Goal: Find specific page/section: Find specific page/section

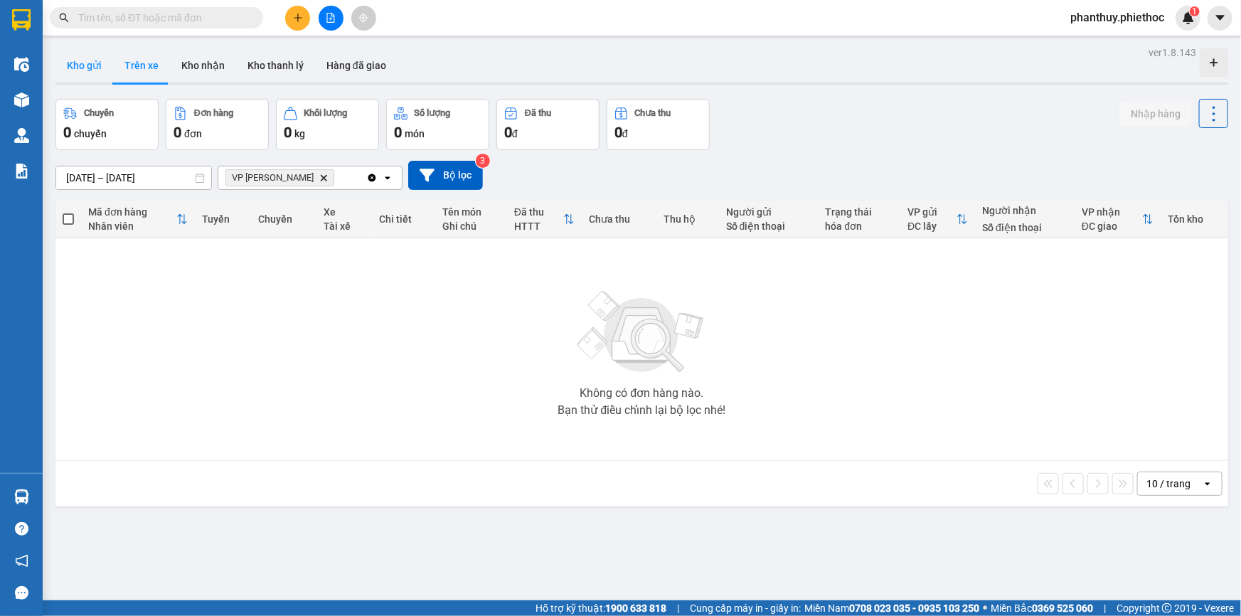
click at [77, 63] on button "Kho gửi" at bounding box center [84, 65] width 58 height 34
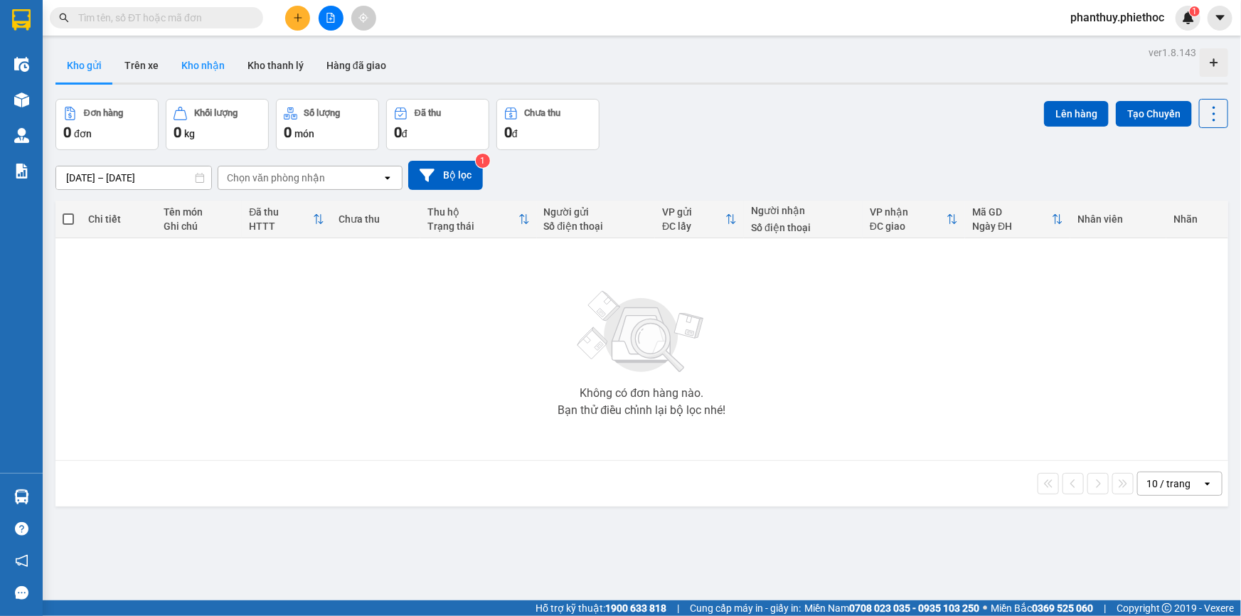
click at [198, 63] on button "Kho nhận" at bounding box center [203, 65] width 66 height 34
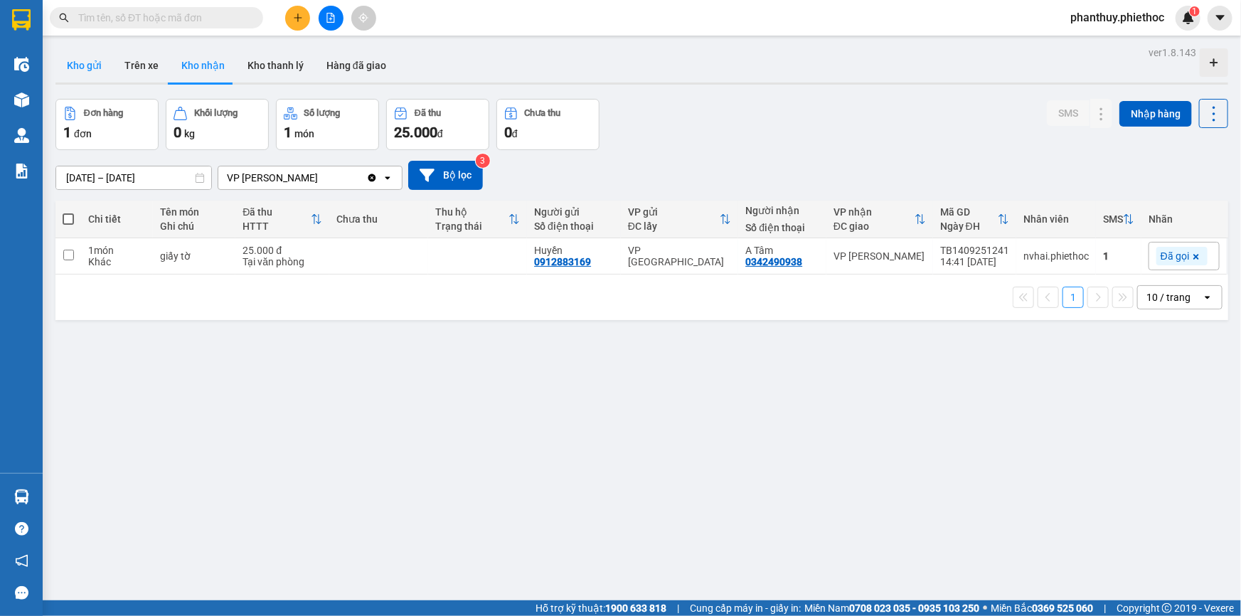
click at [75, 61] on button "Kho gửi" at bounding box center [84, 65] width 58 height 34
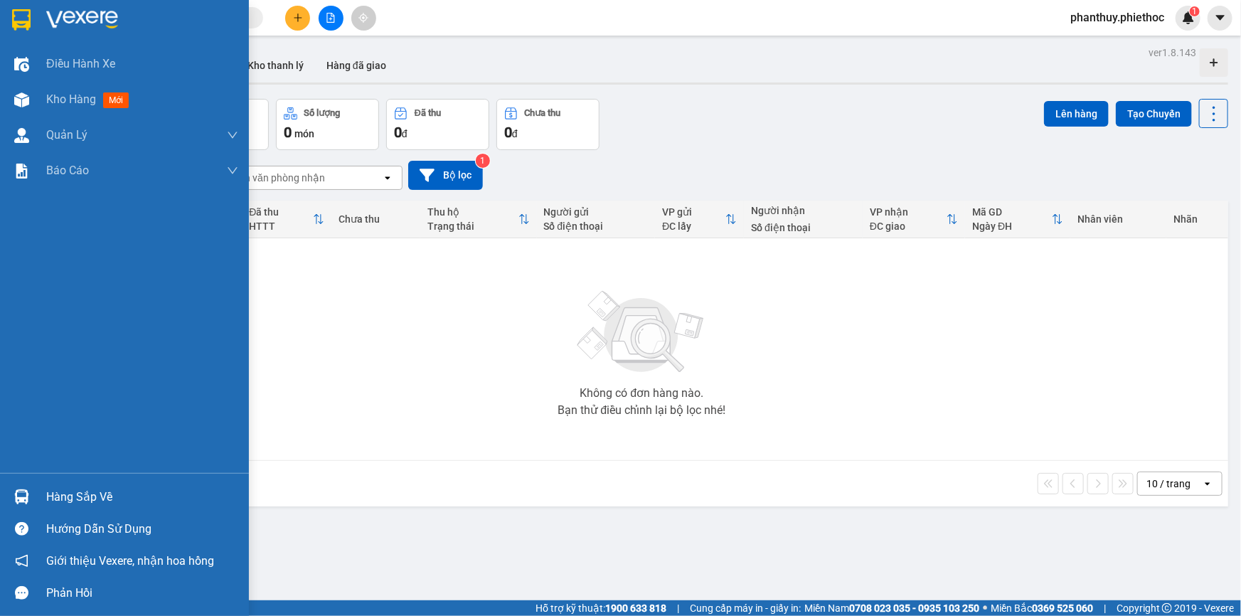
click at [103, 491] on div "Hàng sắp về" at bounding box center [142, 496] width 192 height 21
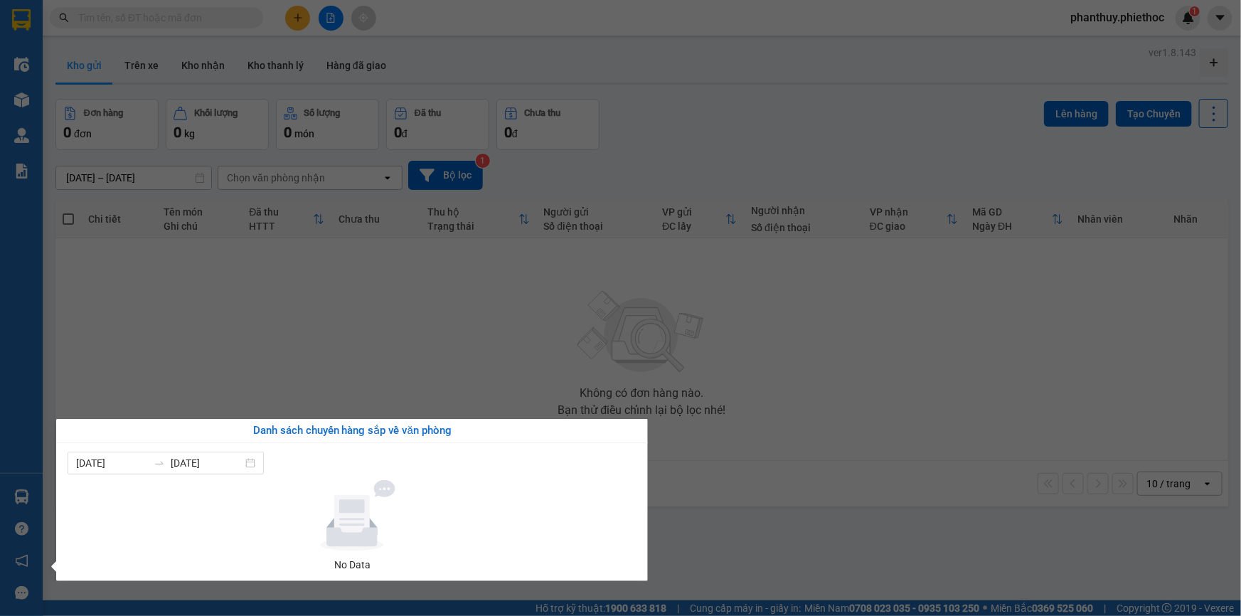
drag, startPoint x: 666, startPoint y: 294, endPoint x: 484, endPoint y: 219, distance: 196.1
click at [666, 293] on section "Kết quả tìm kiếm ( 0 ) Bộ lọc No Data phanthuy.phiethoc 1 Điều hành xe Kho hàng…" at bounding box center [620, 308] width 1241 height 616
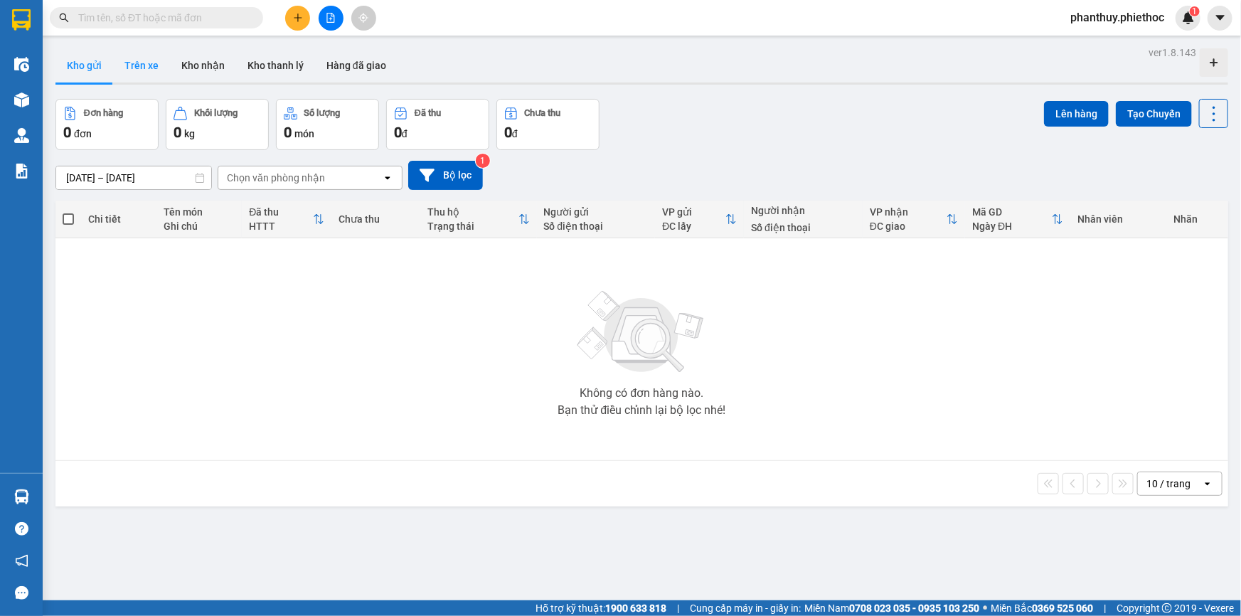
click at [137, 65] on button "Trên xe" at bounding box center [141, 65] width 57 height 34
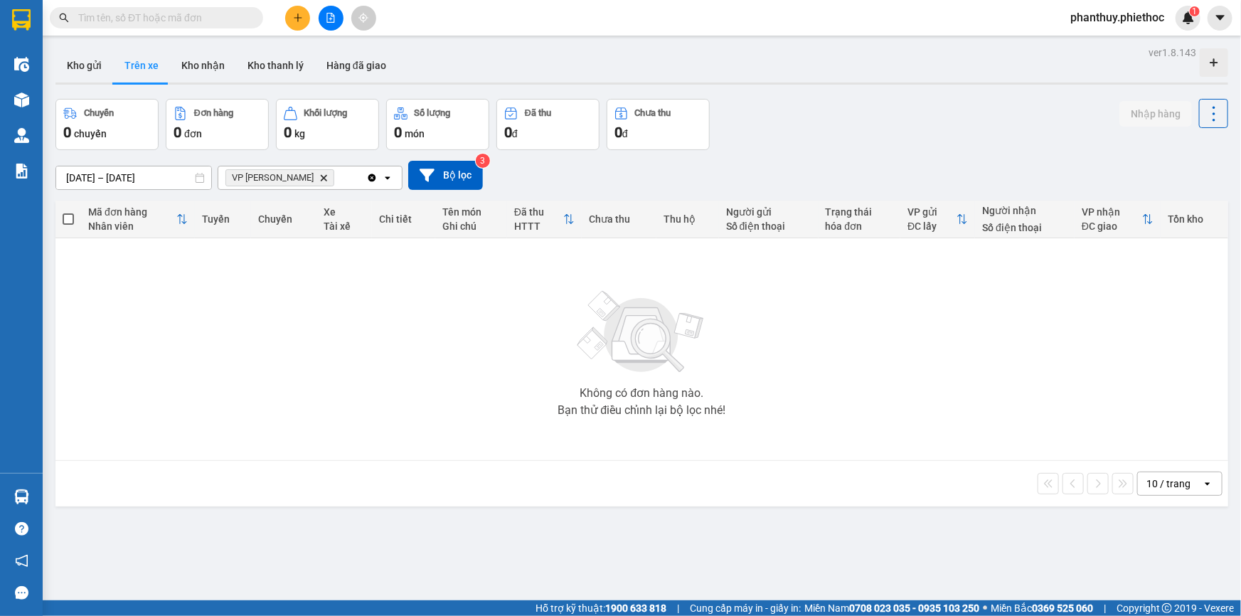
click at [321, 175] on icon "VP Phạm Văn Đồng, close by backspace" at bounding box center [324, 177] width 6 height 6
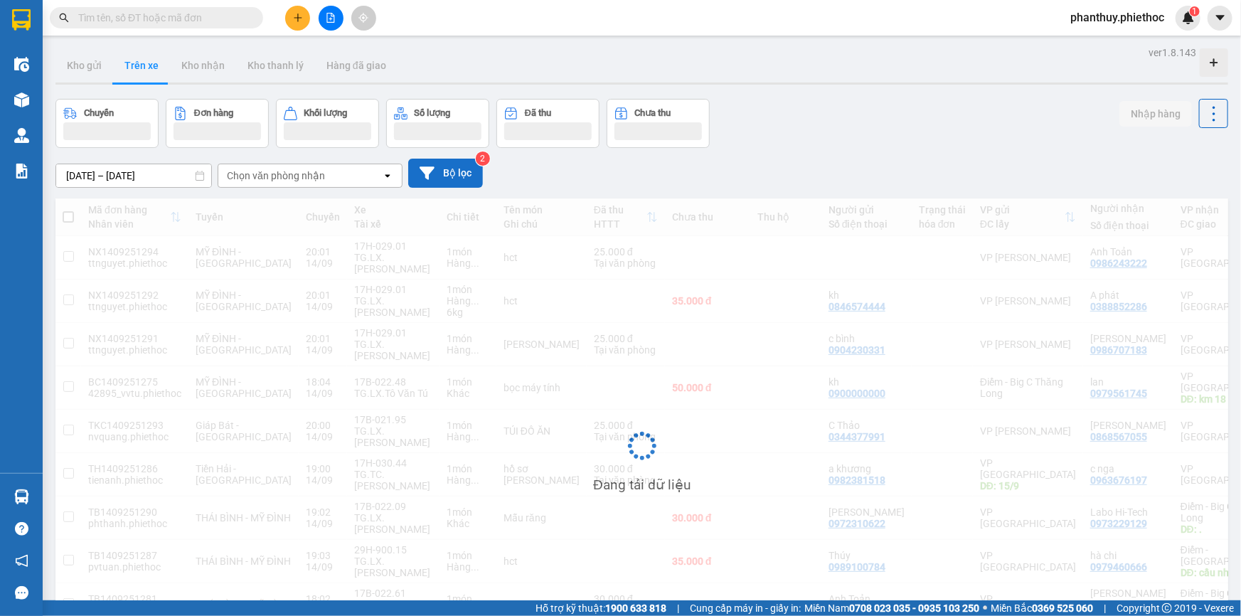
click at [435, 177] on button "Bộ lọc" at bounding box center [445, 173] width 75 height 29
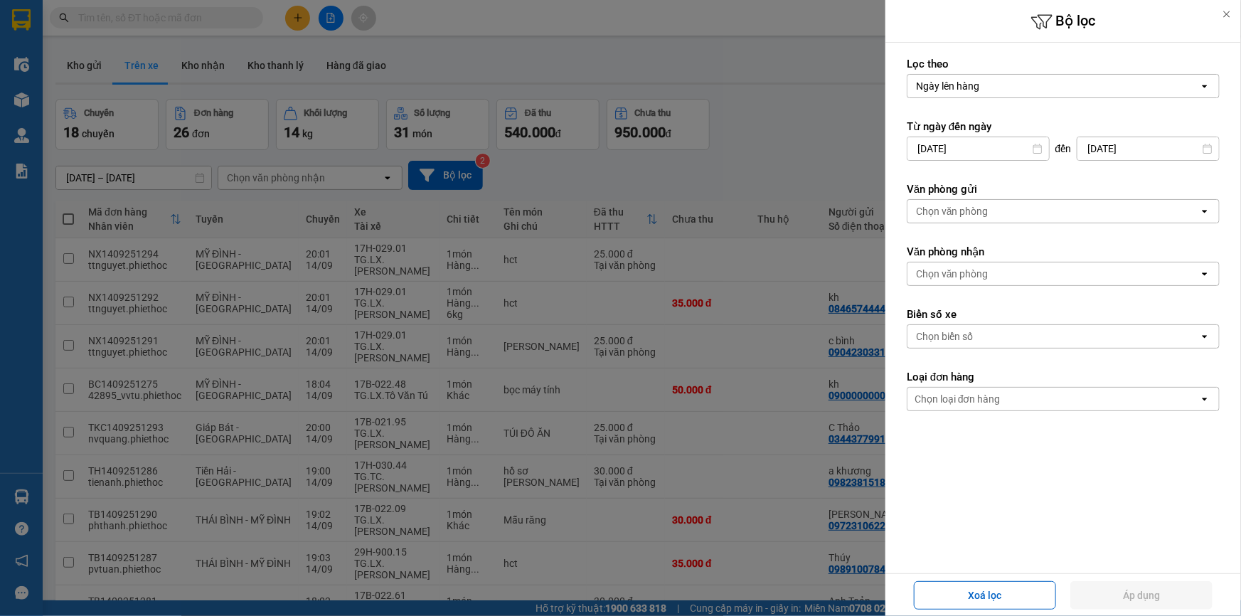
click at [966, 275] on div "Chọn văn phòng" at bounding box center [952, 274] width 73 height 14
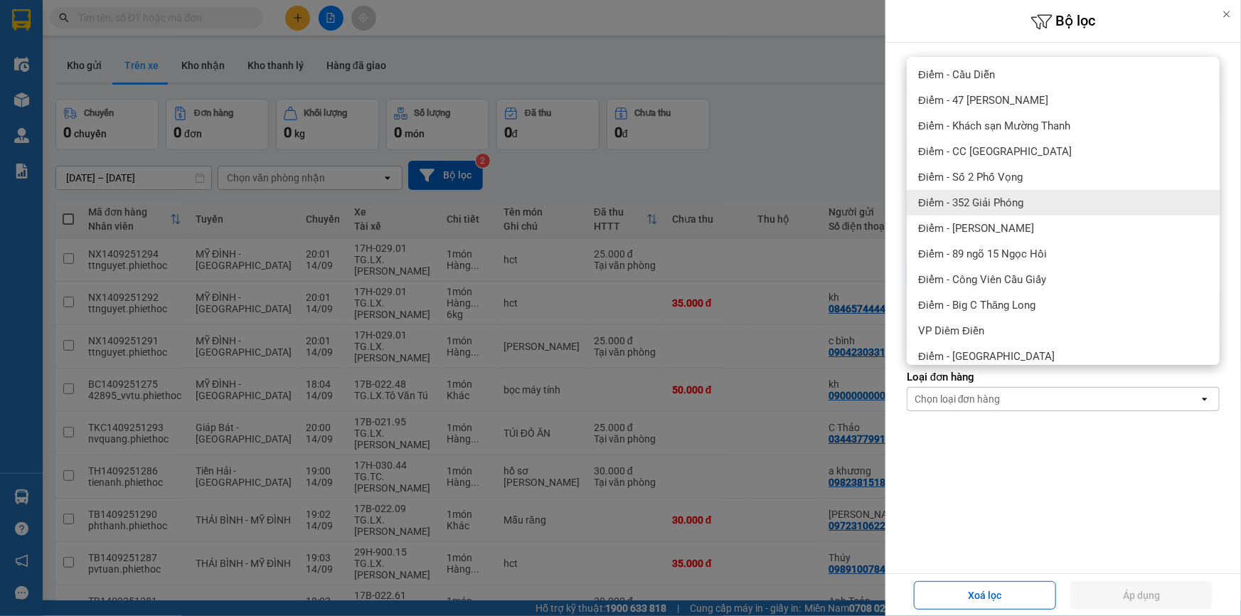
scroll to position [193, 0]
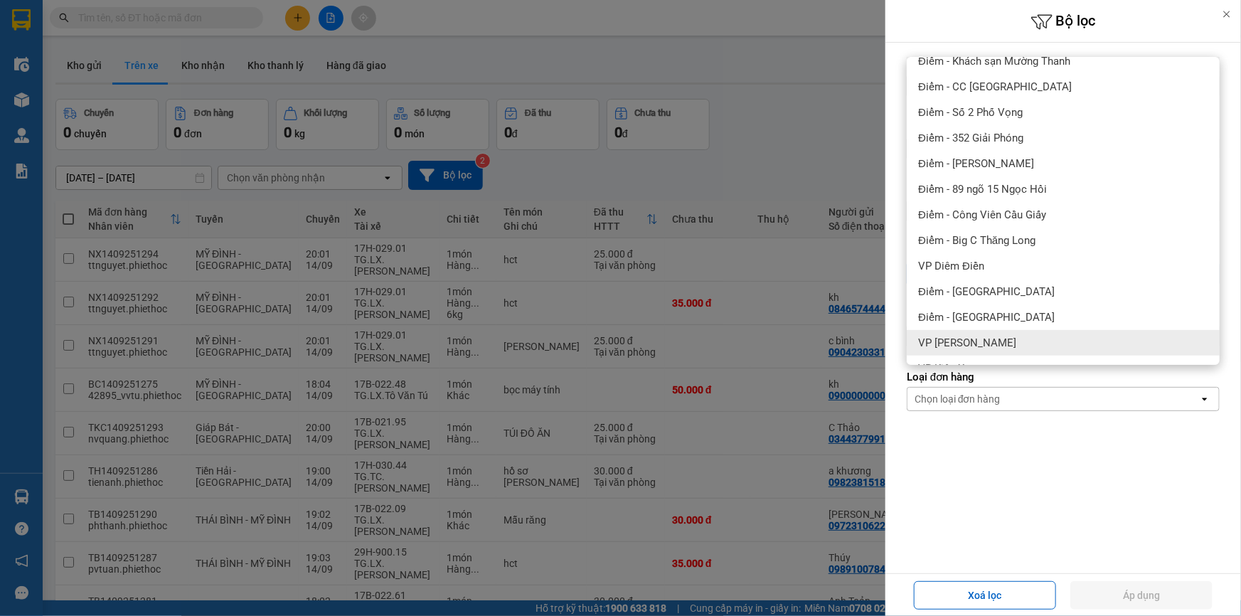
click at [996, 334] on div "VP [PERSON_NAME]" at bounding box center [1063, 343] width 313 height 26
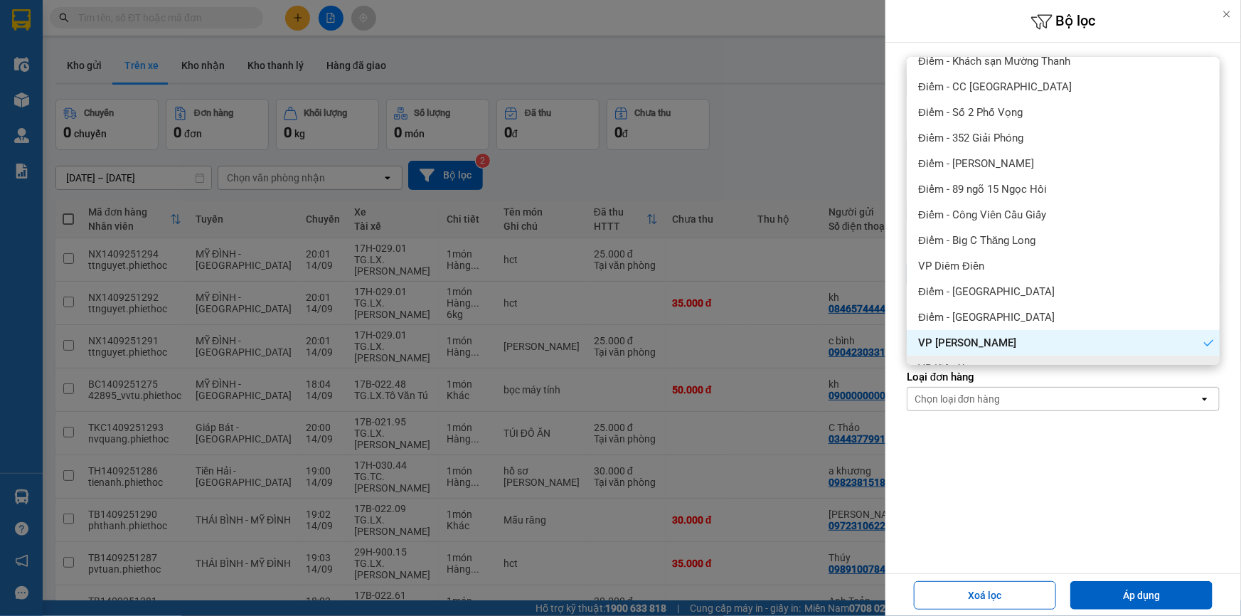
drag, startPoint x: 1119, startPoint y: 599, endPoint x: 696, endPoint y: 497, distance: 434.5
click at [1117, 601] on button "Áp dụng" at bounding box center [1141, 595] width 142 height 28
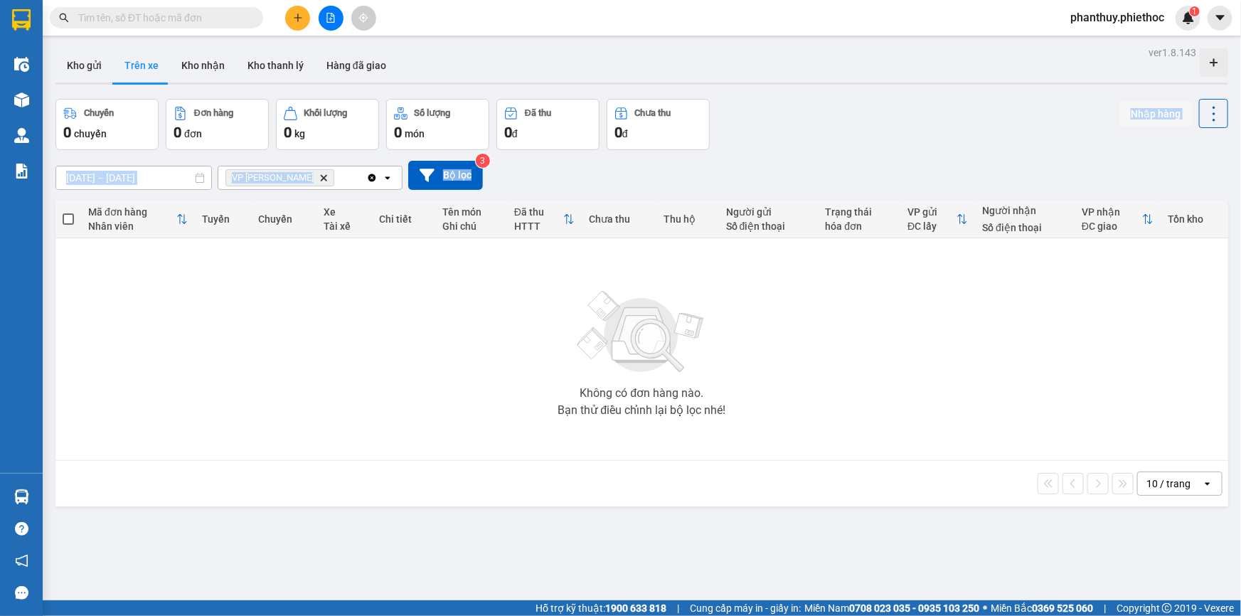
click at [917, 147] on div "ver 1.8.143 Kho gửi Trên xe Kho nhận Kho thanh [PERSON_NAME] đã giao Chuyến 0 c…" at bounding box center [642, 351] width 1184 height 616
